Goal: Information Seeking & Learning: Stay updated

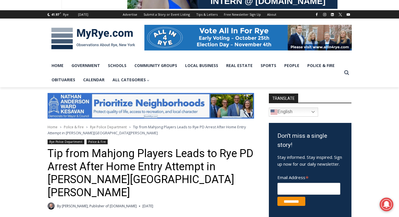
click at [0, 0] on div "Your Search is Over Everything You Need to Know About Rye for FREE in Your Inbo…" at bounding box center [0, 0] width 0 height 0
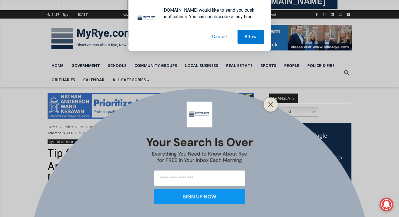
click at [231, 41] on button "Cancel" at bounding box center [219, 37] width 29 height 14
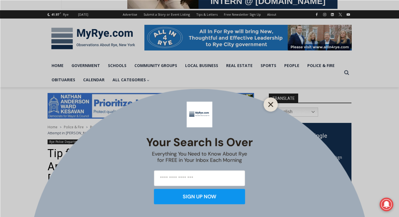
click at [267, 106] on button "Close" at bounding box center [271, 104] width 8 height 8
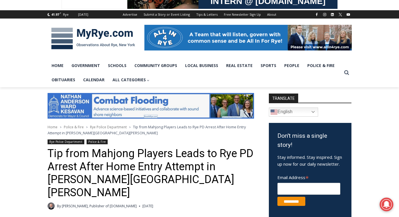
click at [69, 37] on img at bounding box center [93, 39] width 91 height 30
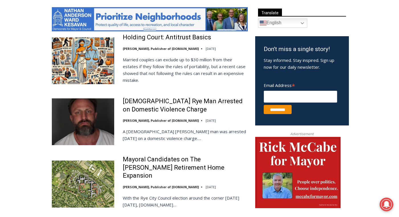
scroll to position [314, 0]
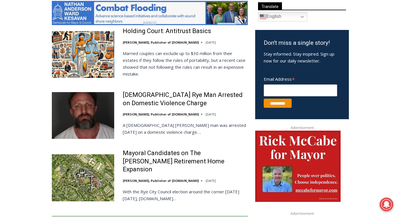
click at [77, 112] on img at bounding box center [83, 115] width 62 height 47
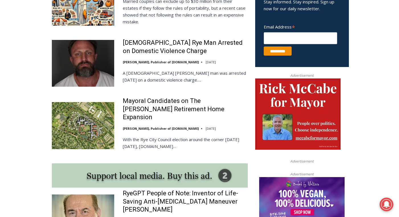
scroll to position [367, 0]
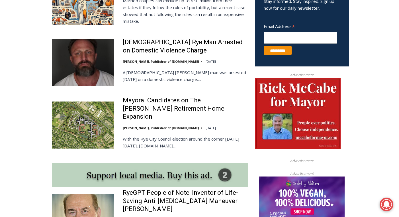
click at [66, 131] on img at bounding box center [83, 124] width 62 height 47
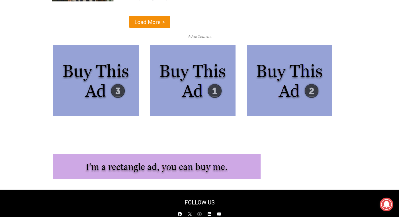
scroll to position [1530, 0]
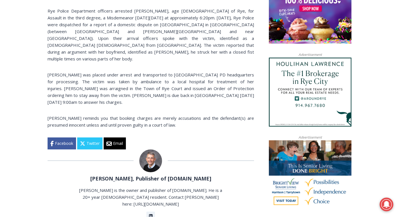
scroll to position [430, 0]
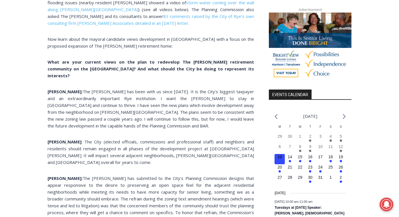
scroll to position [542, 0]
